Goal: Task Accomplishment & Management: Manage account settings

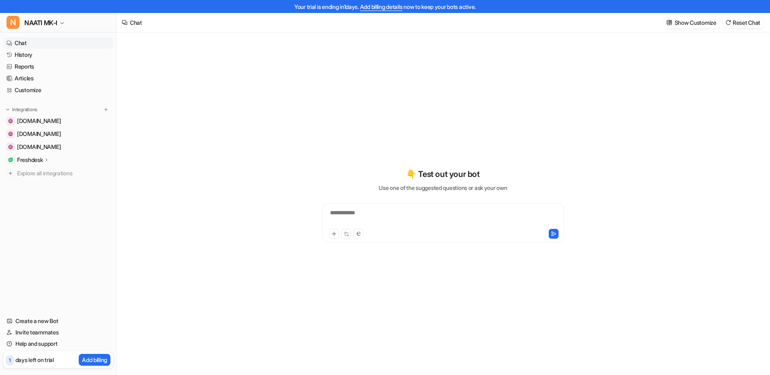
type textarea "**********"
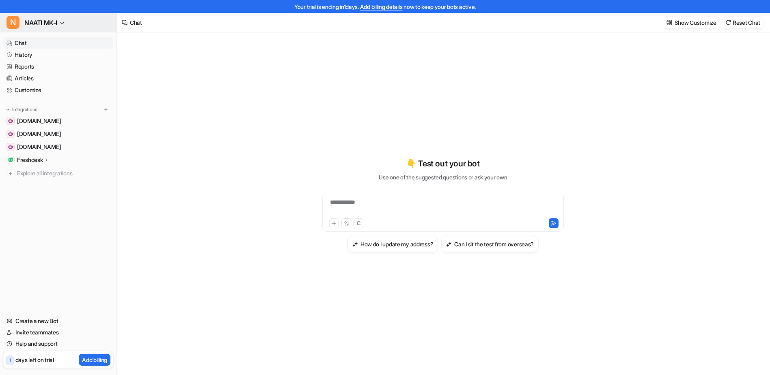
click at [64, 23] on icon "button" at bounding box center [62, 23] width 5 height 5
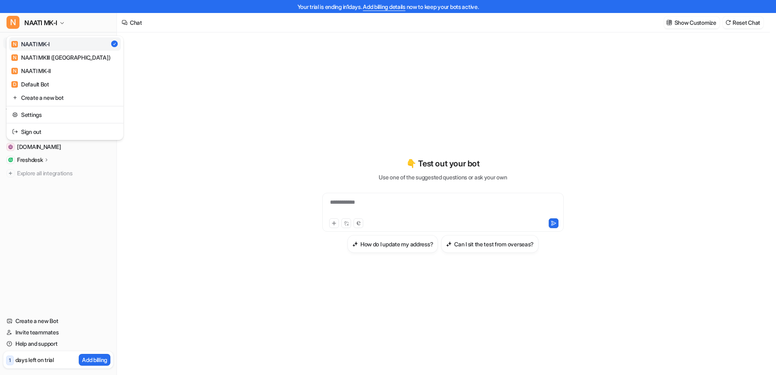
click at [52, 47] on link "N NAATI MK-I" at bounding box center [65, 43] width 112 height 13
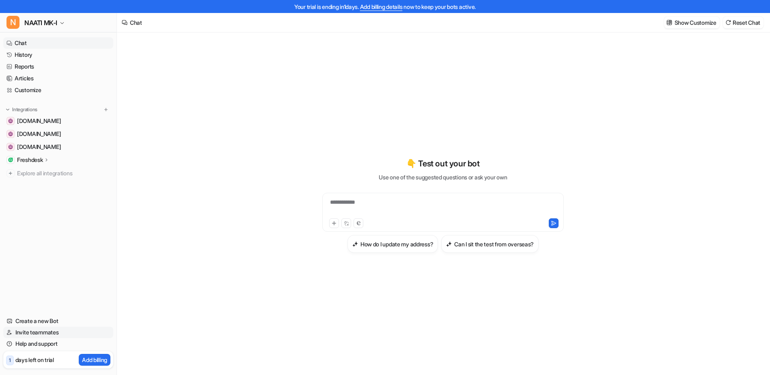
click at [42, 335] on link "Invite teammates" at bounding box center [58, 332] width 110 height 11
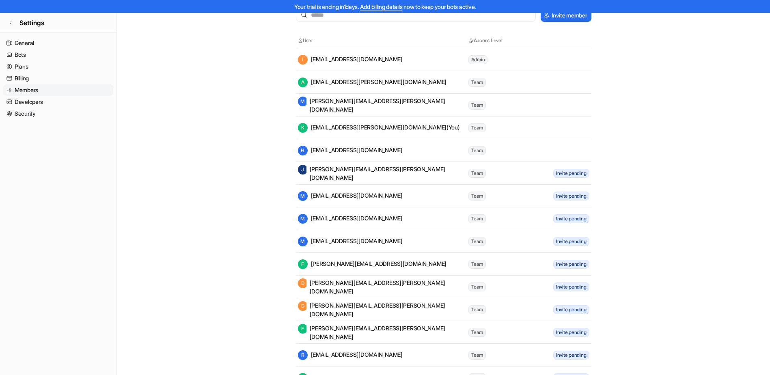
scroll to position [41, 0]
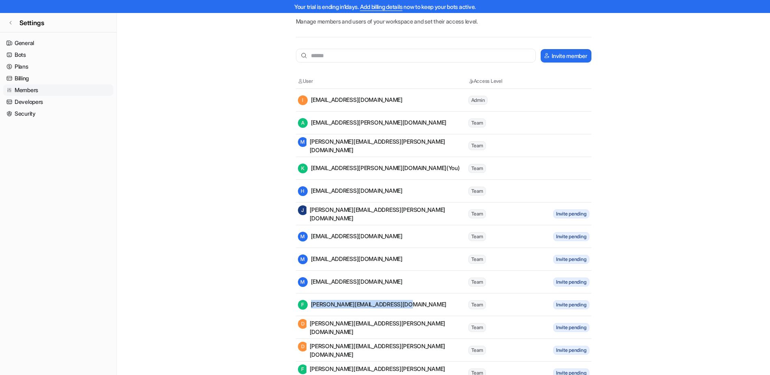
drag, startPoint x: 413, startPoint y: 308, endPoint x: 398, endPoint y: 305, distance: 15.3
click at [398, 305] on div "F [PERSON_NAME][EMAIL_ADDRESS][DOMAIN_NAME]" at bounding box center [383, 305] width 170 height 10
click at [400, 305] on div "F [PERSON_NAME][EMAIL_ADDRESS][DOMAIN_NAME]" at bounding box center [372, 305] width 149 height 10
drag, startPoint x: 390, startPoint y: 305, endPoint x: 400, endPoint y: 305, distance: 9.8
click at [400, 305] on div "F [PERSON_NAME][EMAIL_ADDRESS][DOMAIN_NAME]" at bounding box center [383, 305] width 170 height 10
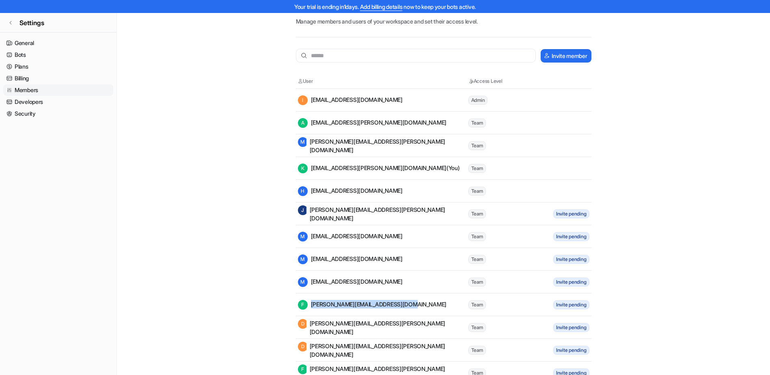
copy div "[PERSON_NAME][EMAIL_ADDRESS][DOMAIN_NAME]"
drag, startPoint x: 319, startPoint y: 48, endPoint x: 322, endPoint y: 56, distance: 8.6
click at [322, 56] on input "text" at bounding box center [416, 56] width 240 height 14
paste input "**********"
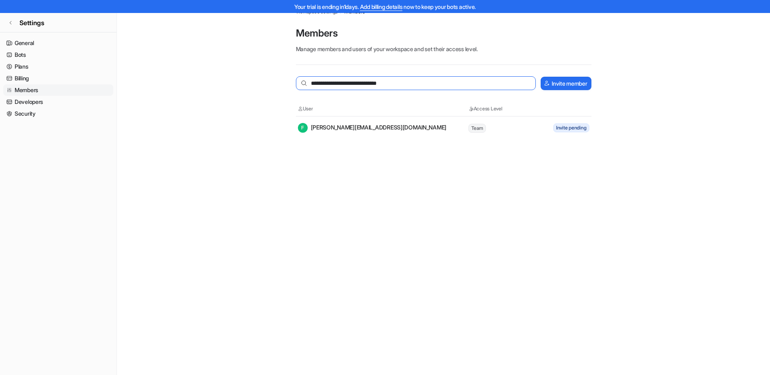
scroll to position [13, 0]
type input "**********"
click at [559, 83] on button "Invite member" at bounding box center [566, 83] width 50 height 13
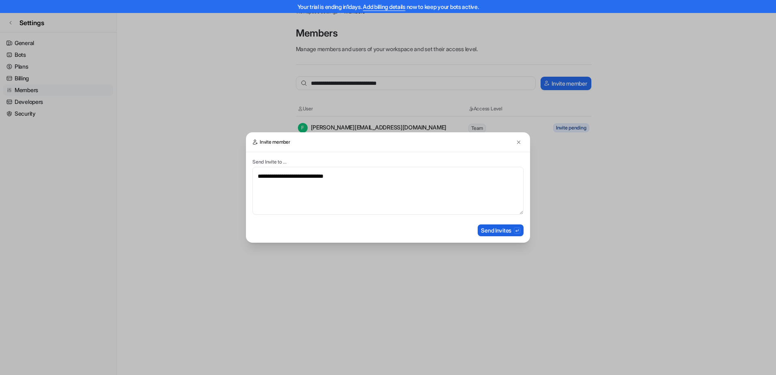
click at [497, 230] on button "Send Invites" at bounding box center [501, 231] width 46 height 12
click at [80, 152] on div "**********" at bounding box center [388, 187] width 776 height 375
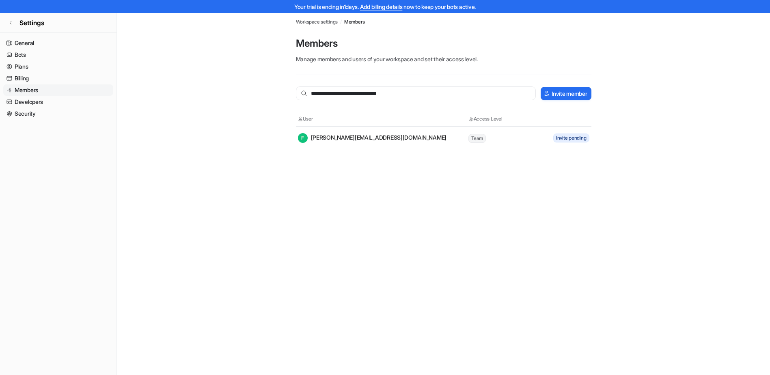
scroll to position [0, 0]
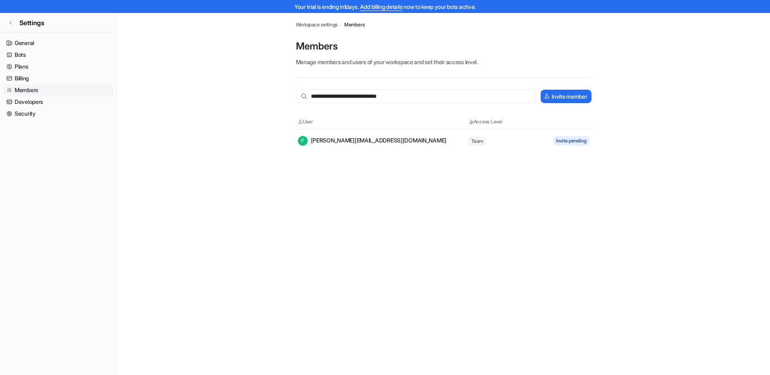
click at [19, 86] on link "Members" at bounding box center [58, 89] width 110 height 11
click at [17, 89] on link "Members" at bounding box center [58, 89] width 110 height 11
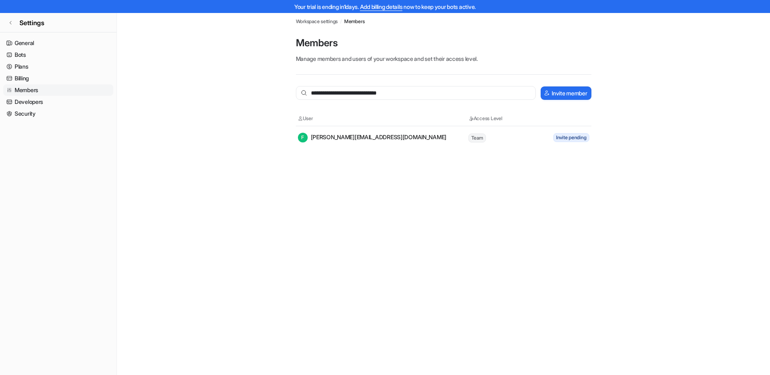
scroll to position [13, 0]
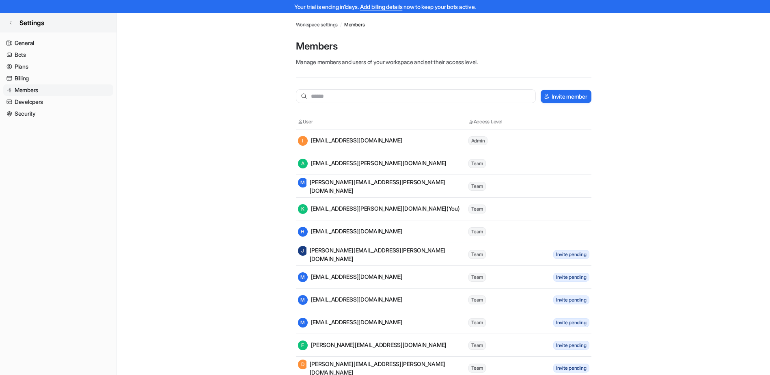
click at [34, 16] on link "Settings" at bounding box center [58, 22] width 117 height 19
click at [25, 28] on link "Settings" at bounding box center [58, 22] width 117 height 19
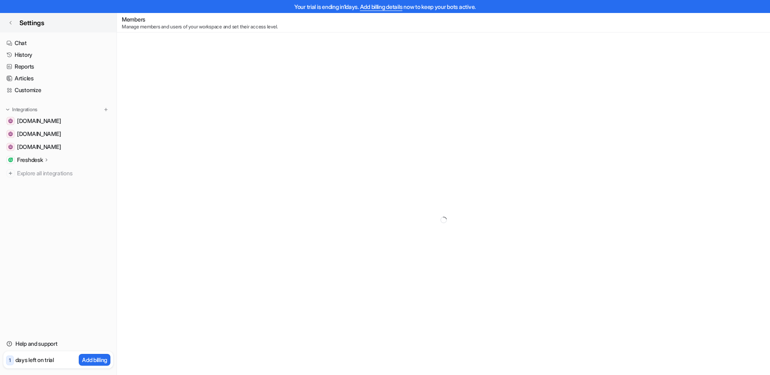
click at [28, 24] on span "Settings" at bounding box center [31, 23] width 25 height 10
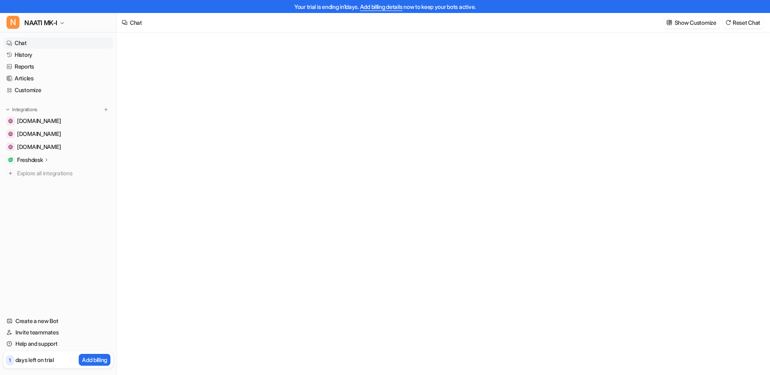
type textarea "**********"
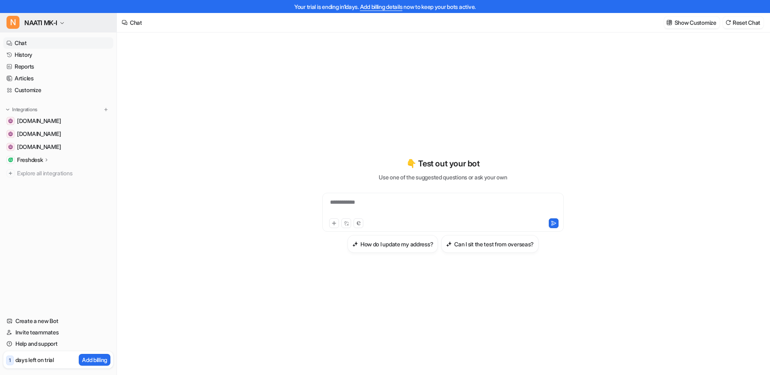
click at [63, 23] on icon "button" at bounding box center [62, 23] width 5 height 5
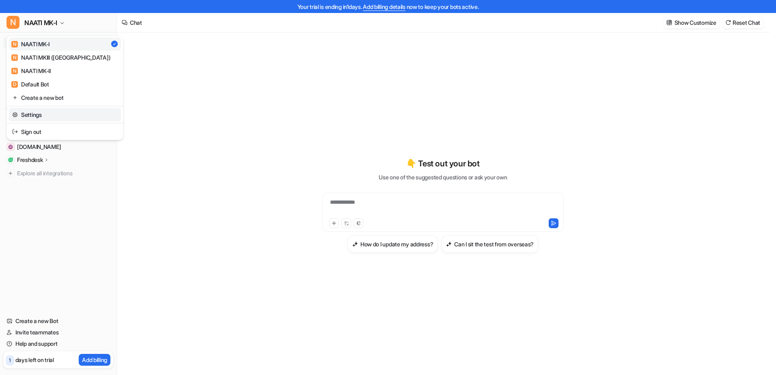
click at [35, 113] on link "Settings" at bounding box center [65, 114] width 112 height 13
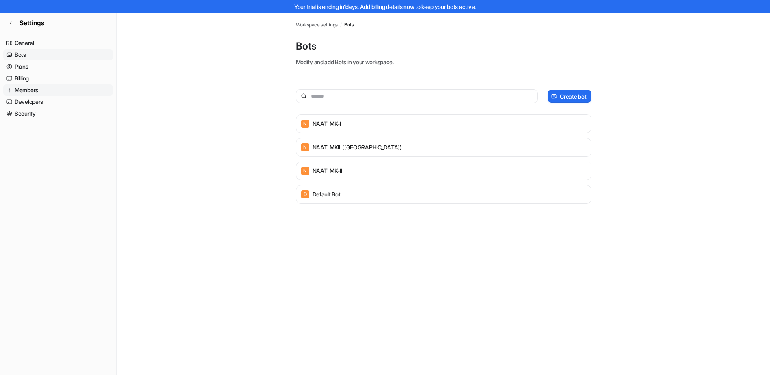
click at [30, 89] on link "Members" at bounding box center [58, 89] width 110 height 11
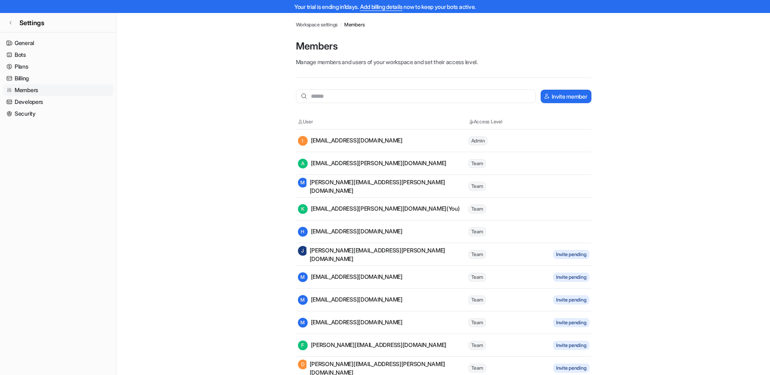
drag, startPoint x: 82, startPoint y: 291, endPoint x: 64, endPoint y: 210, distance: 82.8
click at [82, 291] on nav "General Bots Plans Billing Members Developers Security" at bounding box center [58, 203] width 117 height 338
click at [15, 26] on link "Settings" at bounding box center [58, 22] width 117 height 19
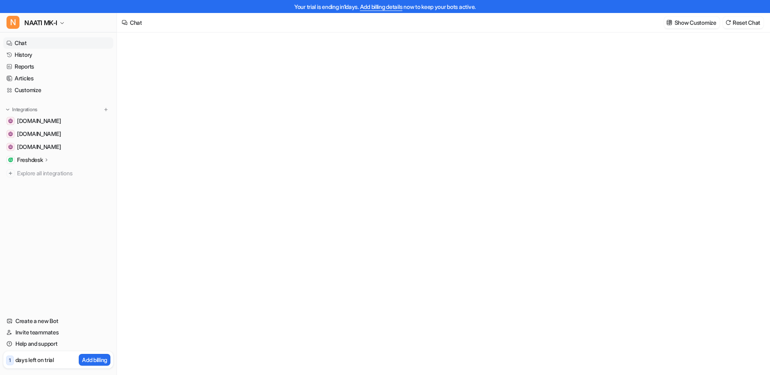
type textarea "**********"
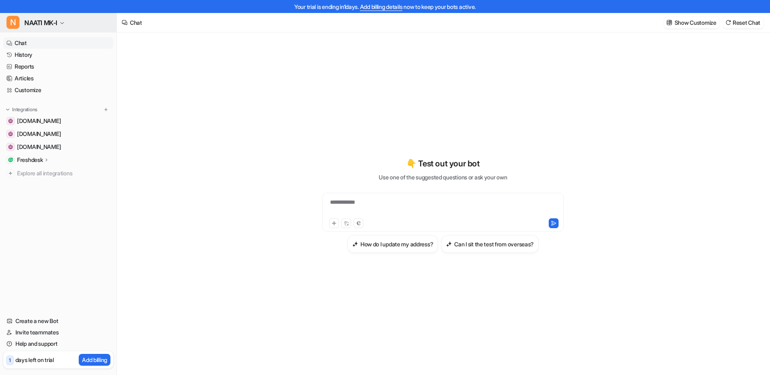
click at [63, 25] on icon "button" at bounding box center [62, 23] width 5 height 5
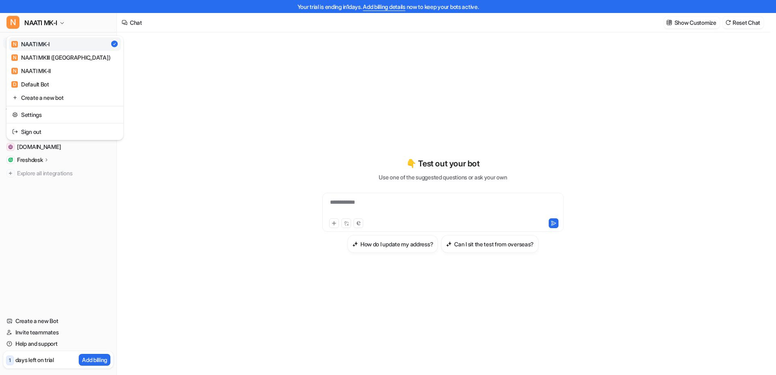
click at [58, 235] on div "N NAATI MK-I N NAATI MK-I N NAATI MKIII (MN) N NAATI MK-II D Default Bot Create…" at bounding box center [58, 194] width 117 height 362
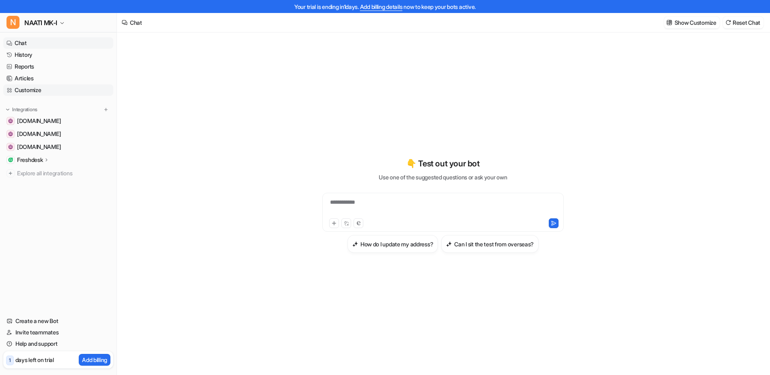
click at [26, 92] on link "Customize" at bounding box center [58, 89] width 110 height 11
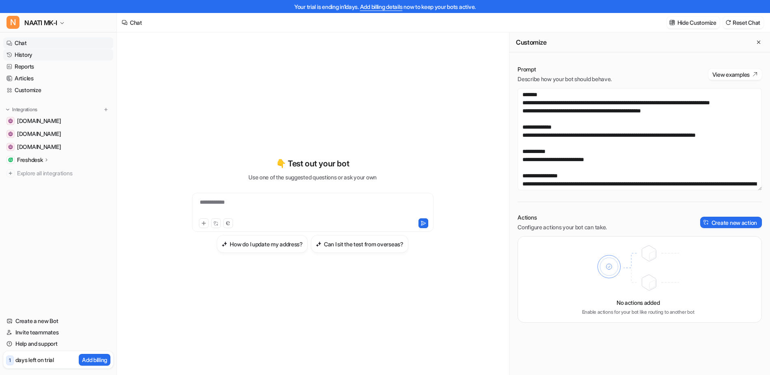
click at [30, 55] on link "History" at bounding box center [58, 54] width 110 height 11
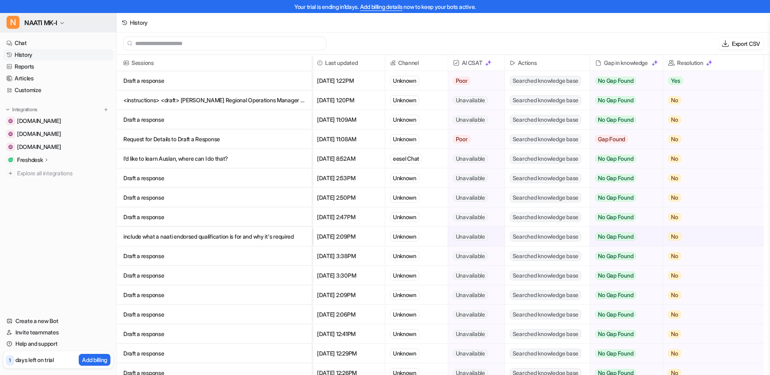
click at [41, 16] on button "N NAATI MK-I" at bounding box center [58, 22] width 117 height 19
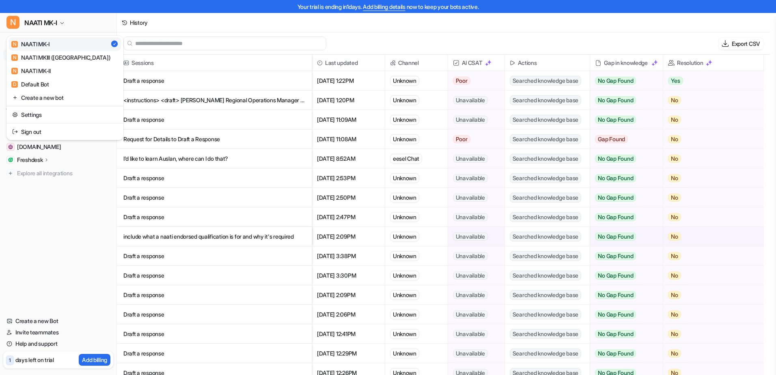
click at [42, 46] on div "N NAATI MK-I" at bounding box center [30, 44] width 38 height 9
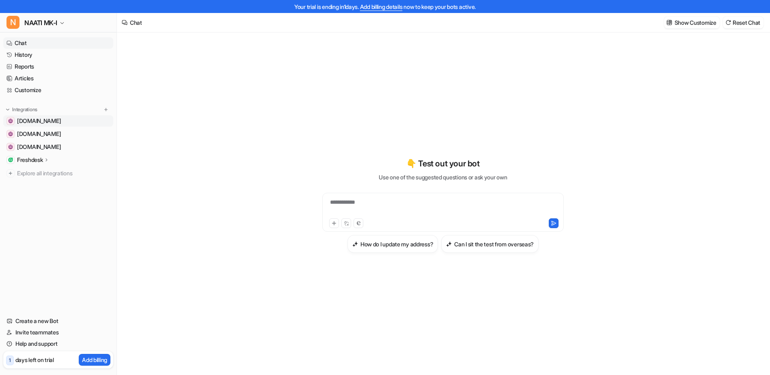
type textarea "**********"
click at [51, 121] on span "[DOMAIN_NAME]" at bounding box center [39, 121] width 44 height 8
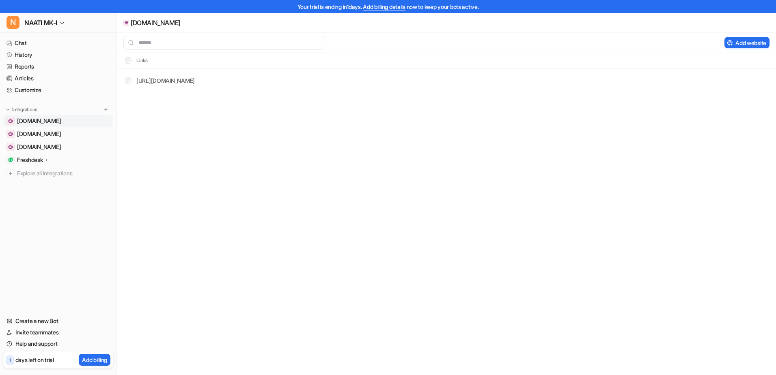
click at [55, 121] on span "[DOMAIN_NAME]" at bounding box center [39, 121] width 44 height 8
drag, startPoint x: 252, startPoint y: 83, endPoint x: 121, endPoint y: 83, distance: 131.2
click at [121, 83] on tr "https://www.naati.com.au/resources/faq/" at bounding box center [446, 80] width 659 height 23
click at [250, 186] on div "www.naati.com.au Add website Links https://www.naati.com.au/resources/faq/" at bounding box center [388, 187] width 776 height 375
click at [59, 135] on span "[DOMAIN_NAME]" at bounding box center [39, 134] width 44 height 8
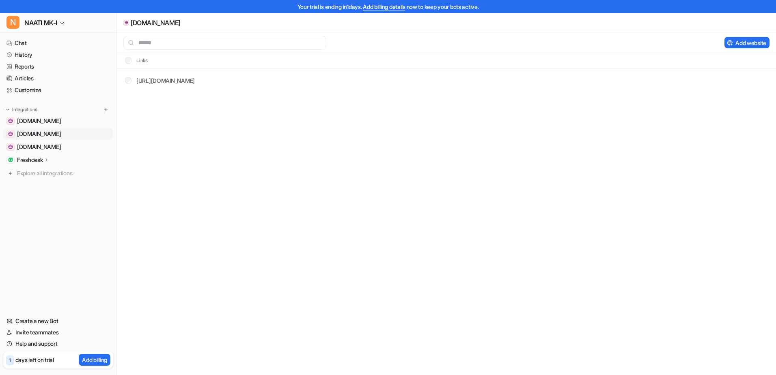
click at [49, 134] on span "[DOMAIN_NAME]" at bounding box center [39, 134] width 44 height 8
drag, startPoint x: 236, startPoint y: 83, endPoint x: 129, endPoint y: 84, distance: 107.6
click at [129, 84] on tr "https://my.naati.com.au/#new_tab" at bounding box center [446, 80] width 659 height 23
drag, startPoint x: 129, startPoint y: 84, endPoint x: 86, endPoint y: 139, distance: 69.8
click at [172, 142] on div "my.naati.com.au Add website Links https://my.naati.com.au/#new_tab" at bounding box center [388, 187] width 776 height 375
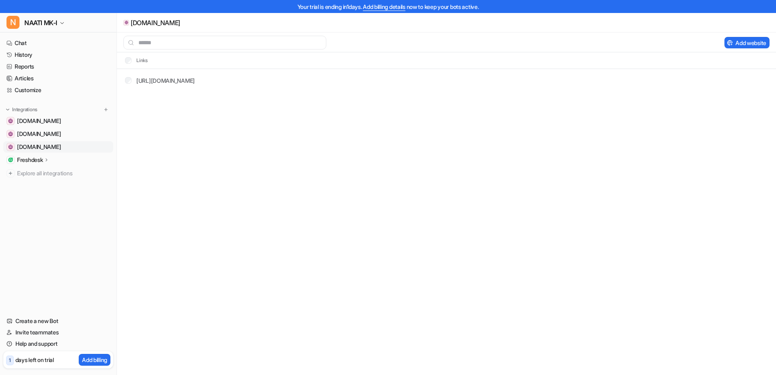
click at [48, 147] on span "[DOMAIN_NAME]" at bounding box center [39, 147] width 44 height 8
click at [30, 160] on p "Freshdesk" at bounding box center [30, 160] width 26 height 8
click at [36, 184] on p "Sources" at bounding box center [34, 183] width 21 height 8
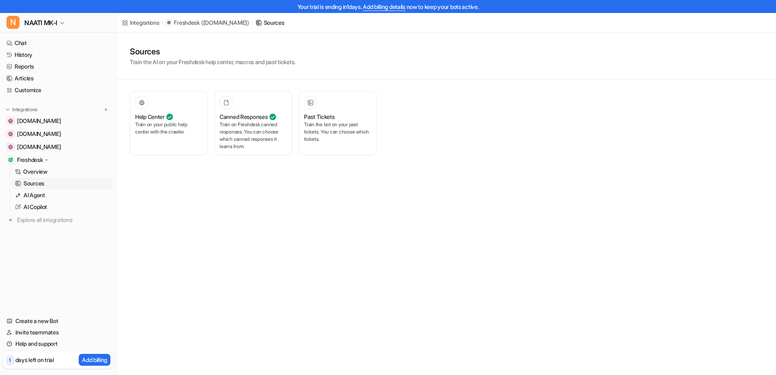
click at [143, 196] on div "Integrations / Freshdesk ( naati.freshdesk.com ) / Sources Sources Train the AI…" at bounding box center [388, 187] width 776 height 375
